Goal: Register for event/course

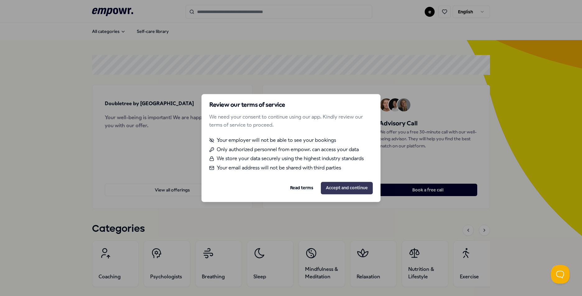
click at [359, 187] on button "Accept and continue" at bounding box center [347, 188] width 52 height 12
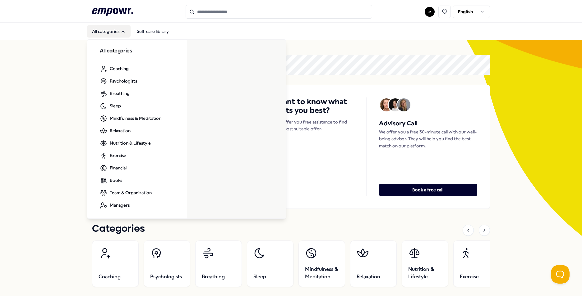
click at [100, 29] on button "All categories" at bounding box center [108, 31] width 43 height 12
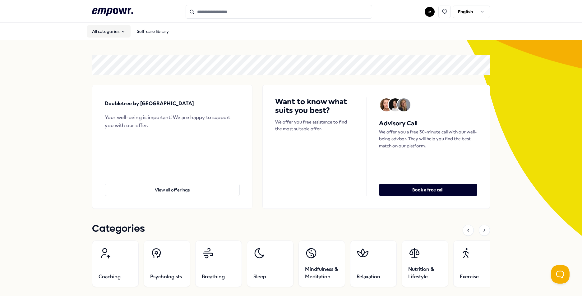
click at [100, 29] on button "All categories" at bounding box center [108, 31] width 43 height 12
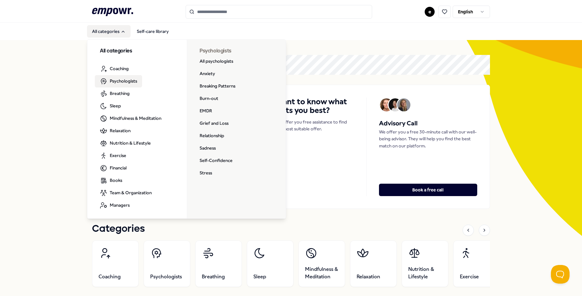
click at [331, 75] on section "Doubletree by [GEOGRAPHIC_DATA] Your well-being is important! We are happy to s…" at bounding box center [291, 132] width 398 height 154
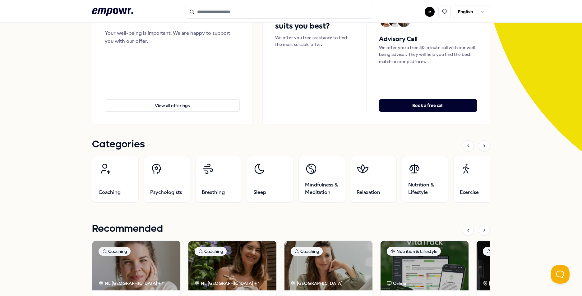
scroll to position [93, 0]
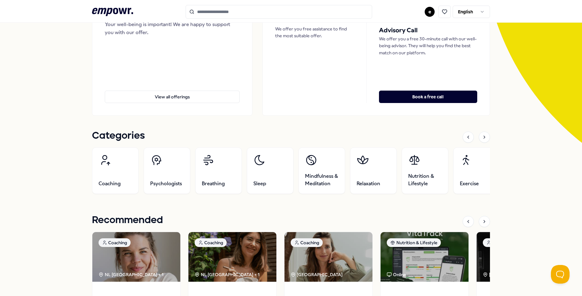
click at [475, 138] on div at bounding box center [475, 137] width 27 height 11
click at [479, 138] on div at bounding box center [483, 137] width 11 height 11
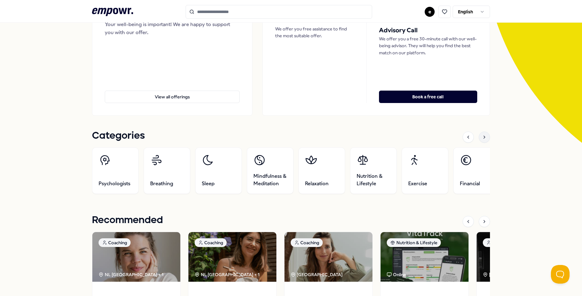
click at [479, 138] on div at bounding box center [483, 137] width 11 height 11
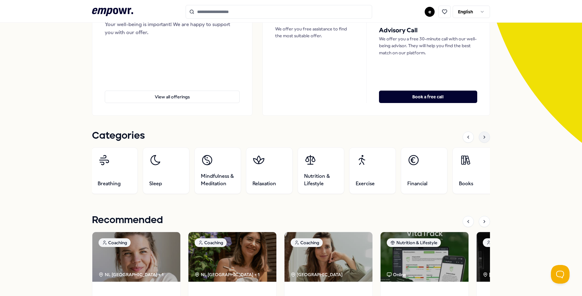
click at [479, 138] on div at bounding box center [483, 137] width 11 height 11
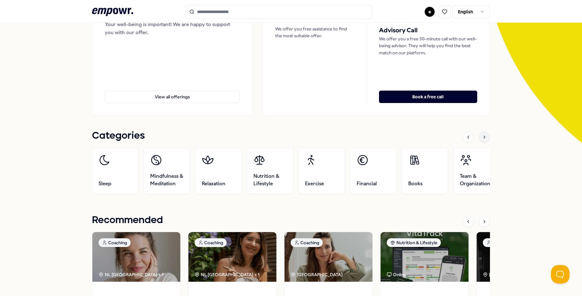
click at [479, 138] on div at bounding box center [483, 137] width 11 height 11
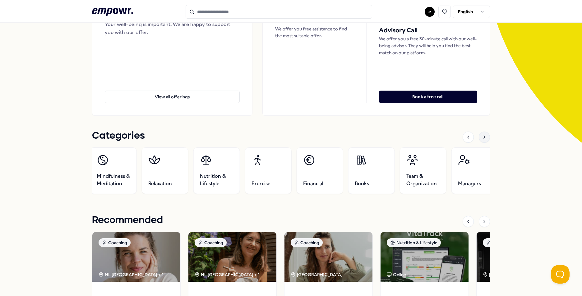
click at [479, 138] on div at bounding box center [483, 137] width 11 height 11
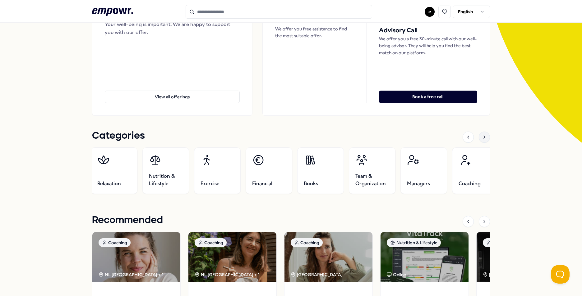
click at [479, 138] on div at bounding box center [483, 137] width 11 height 11
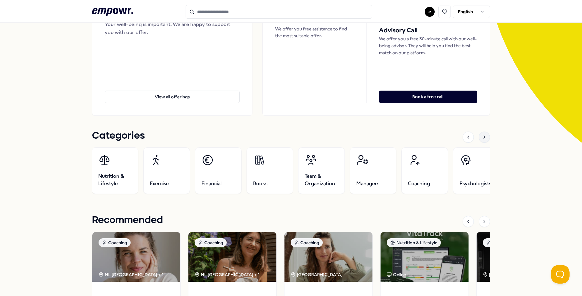
click at [479, 138] on div at bounding box center [483, 137] width 11 height 11
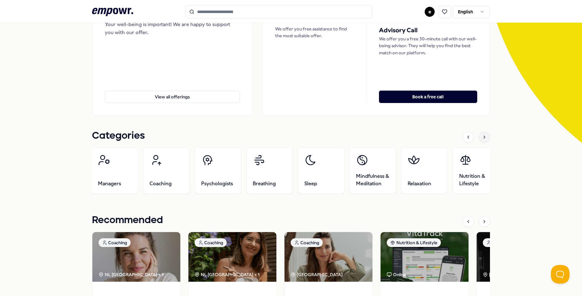
click at [479, 138] on div at bounding box center [483, 137] width 11 height 11
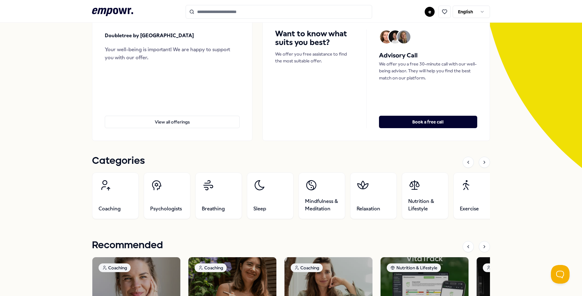
scroll to position [0, 0]
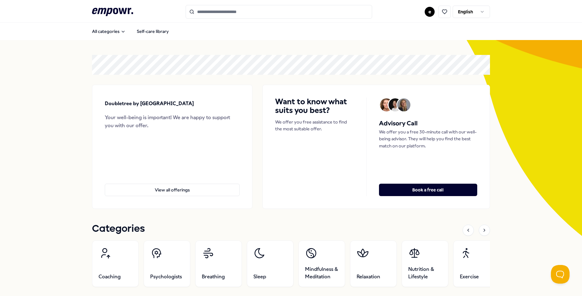
click at [219, 11] on input "Search for products, categories or subcategories" at bounding box center [278, 12] width 186 height 14
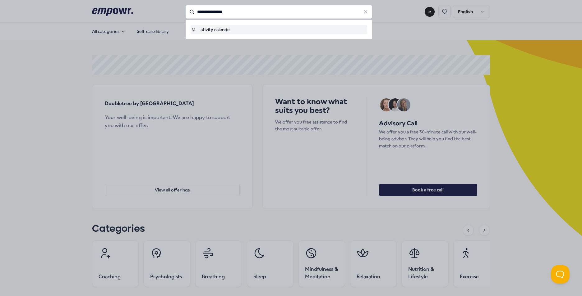
type input "**********"
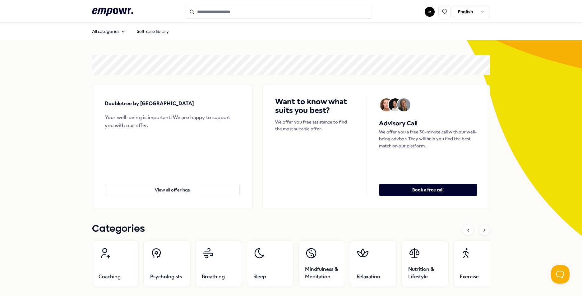
type input "**********"
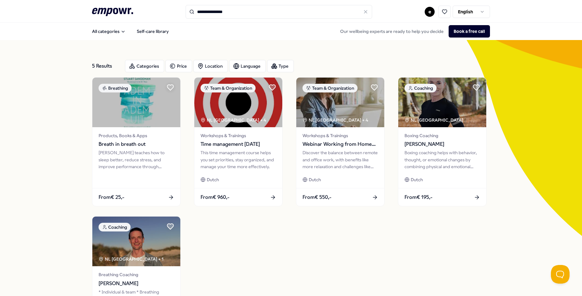
click at [104, 11] on icon ".empowr-logo_svg__cls-1{fill:#03032f}" at bounding box center [112, 11] width 41 height 11
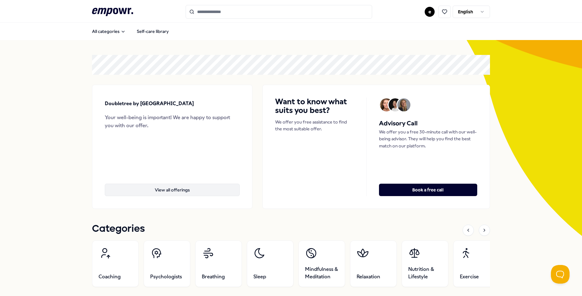
click at [205, 188] on button "View all offerings" at bounding box center [172, 190] width 135 height 12
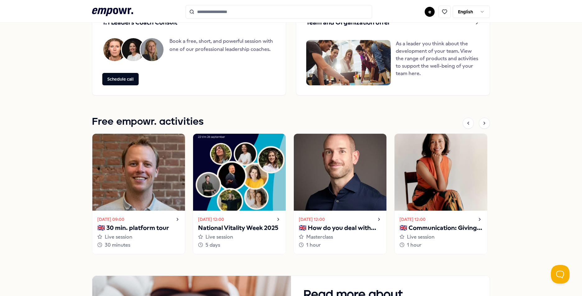
scroll to position [497, 0]
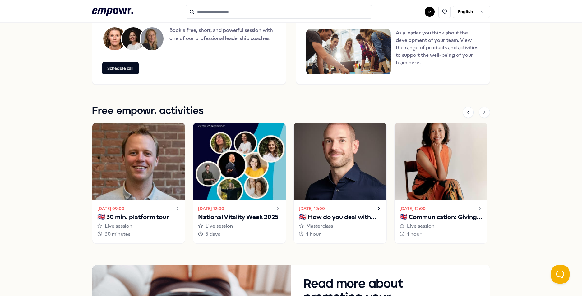
click at [174, 214] on p "🇬🇧 30 min. platform tour" at bounding box center [138, 217] width 83 height 10
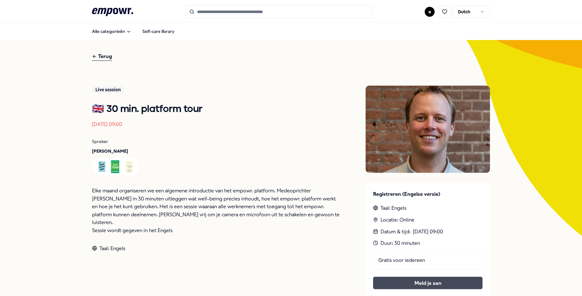
click at [412, 282] on button "Meld je aan" at bounding box center [427, 283] width 109 height 12
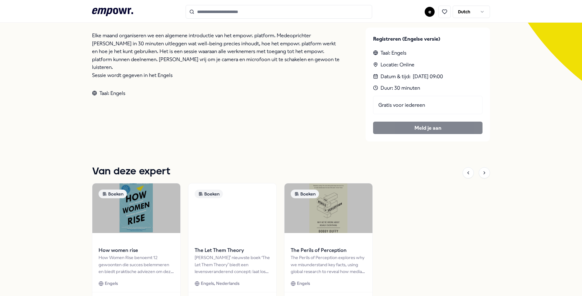
scroll to position [31, 0]
